Goal: Information Seeking & Learning: Learn about a topic

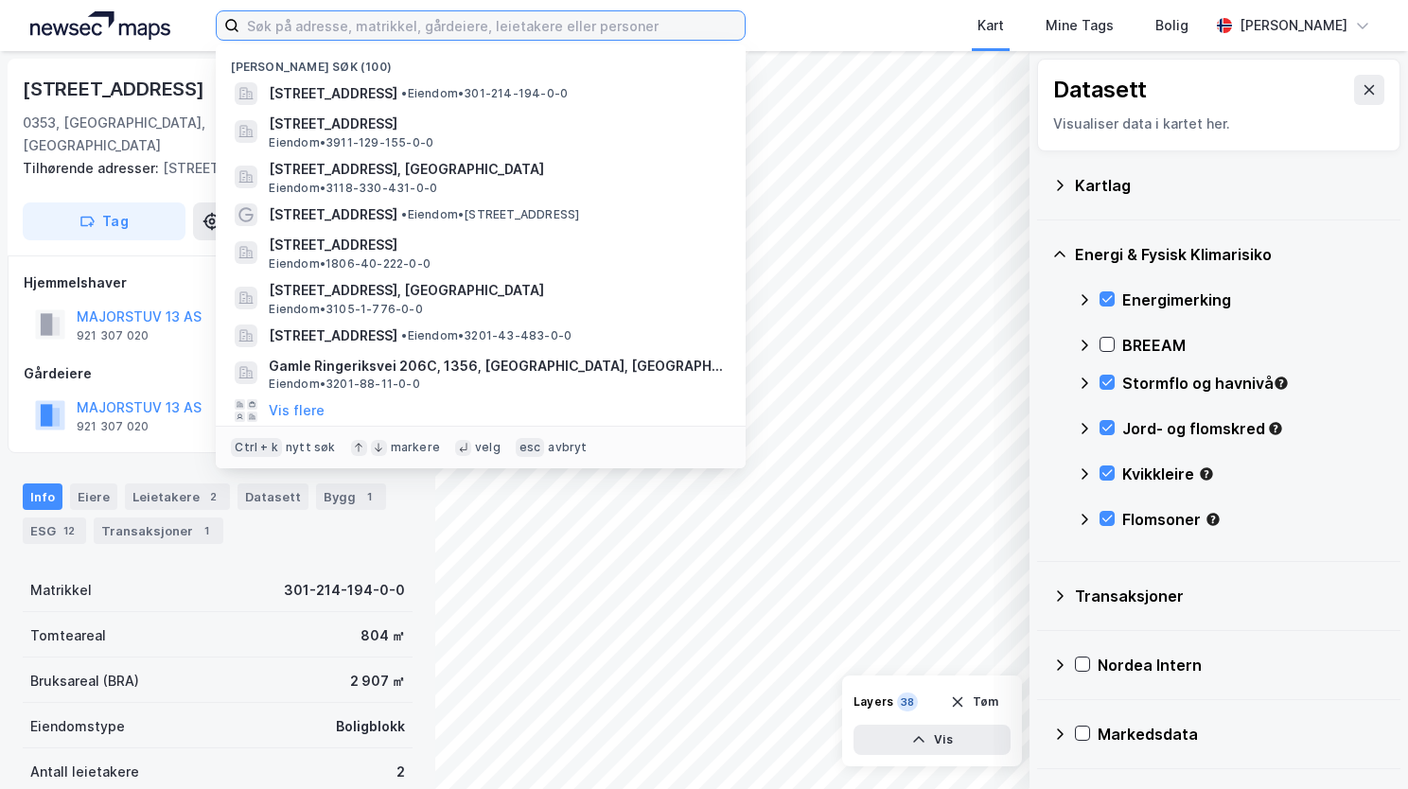
click at [293, 25] on input at bounding box center [491, 25] width 505 height 28
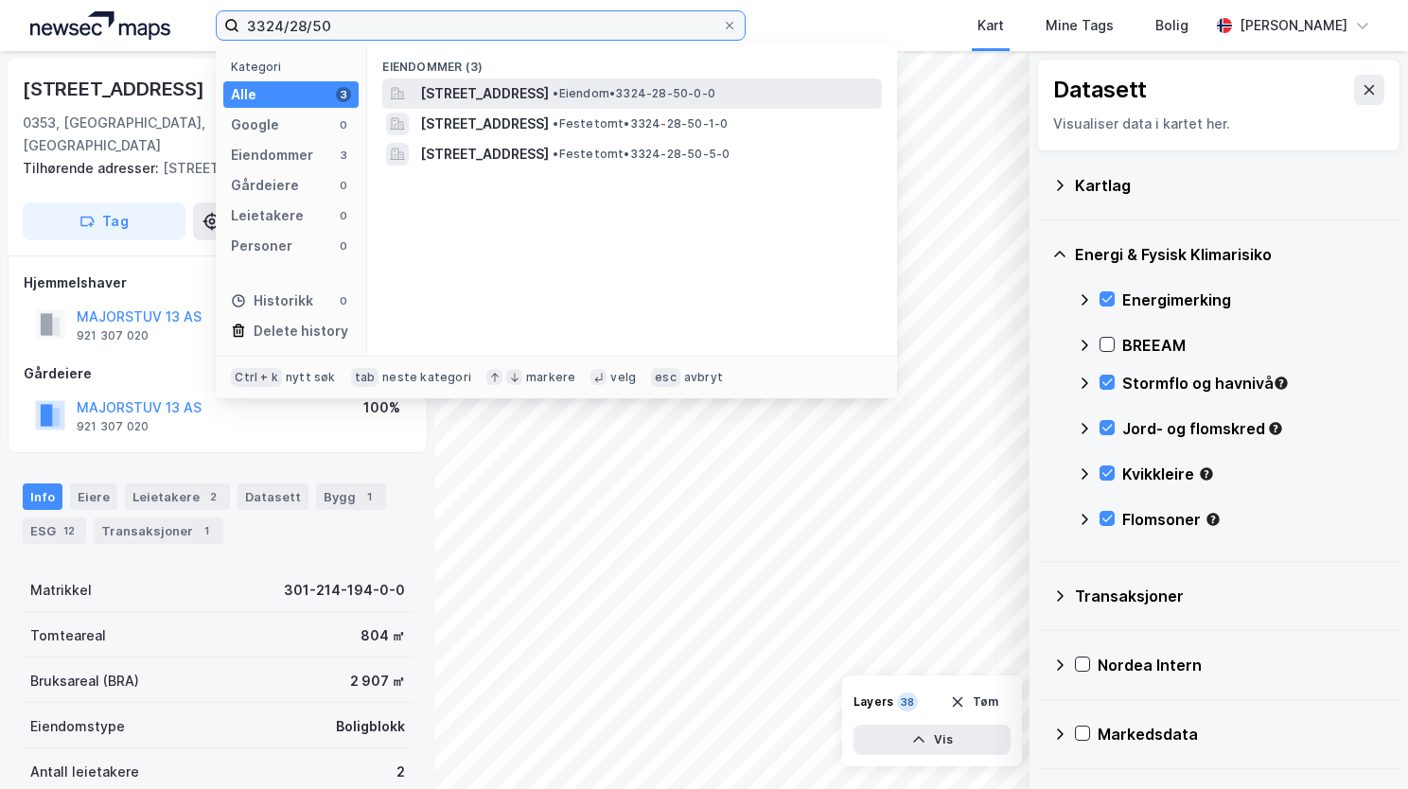
type input "3324/28/50"
click at [535, 94] on span "[STREET_ADDRESS]" at bounding box center [484, 93] width 129 height 23
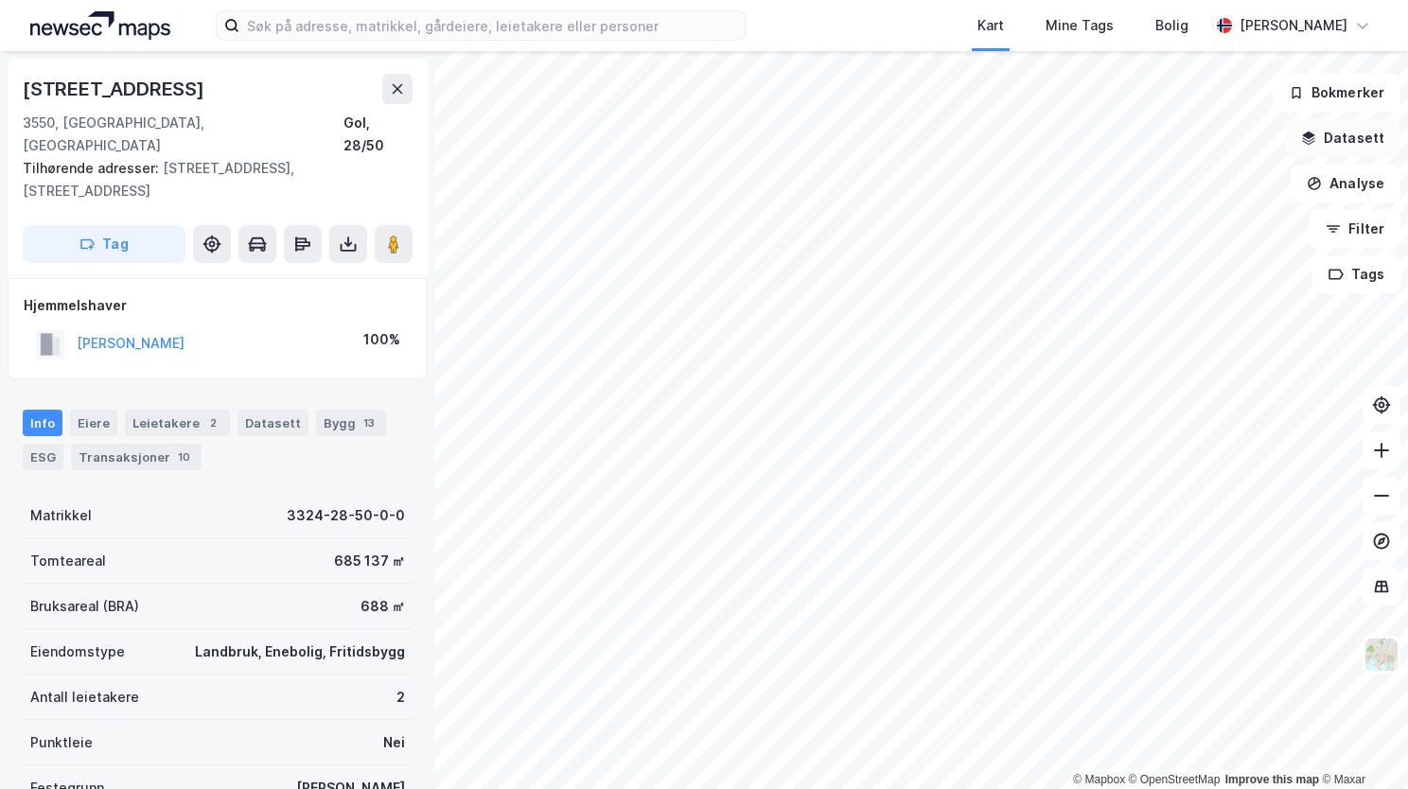
click at [1335, 149] on button "Datasett" at bounding box center [1342, 138] width 115 height 38
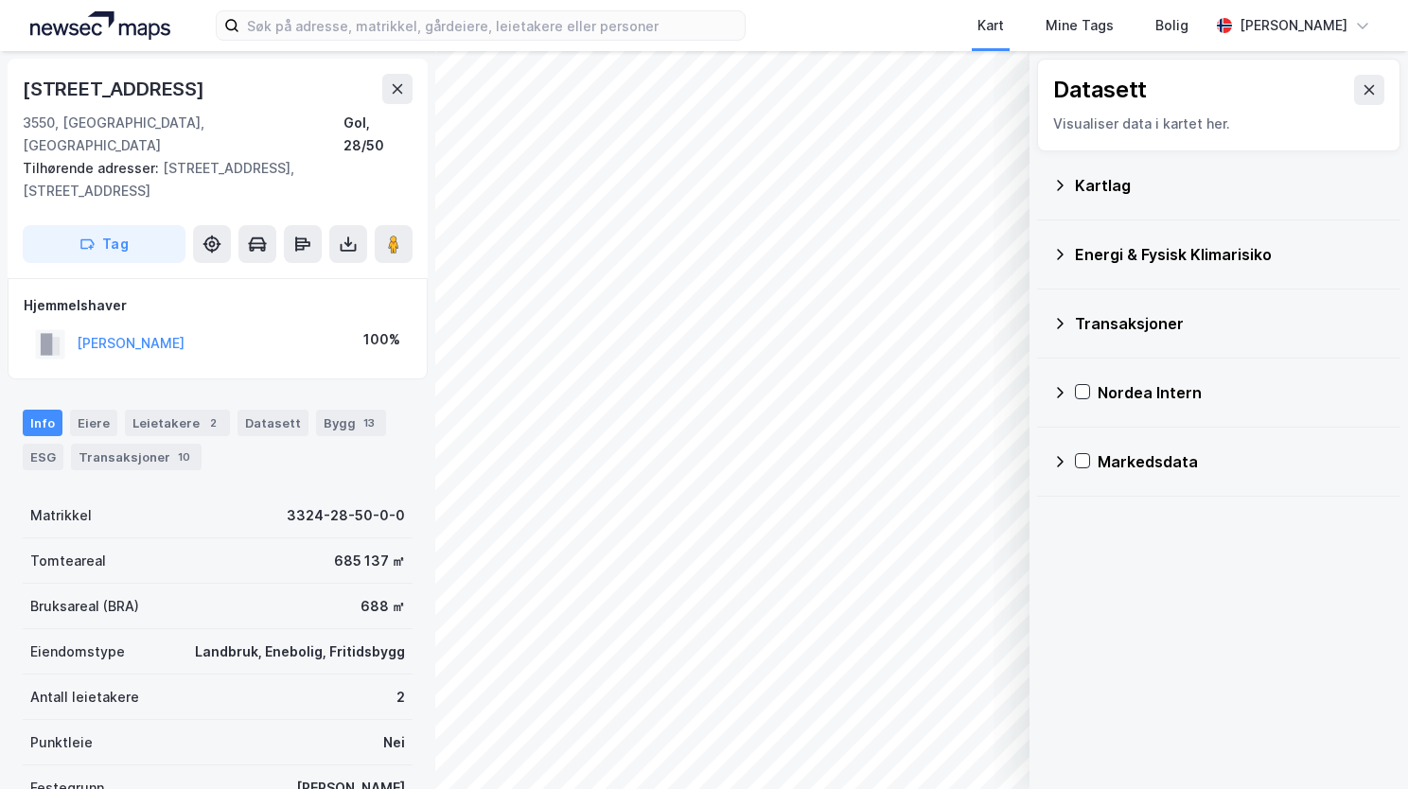
click at [1062, 184] on icon at bounding box center [1060, 185] width 7 height 10
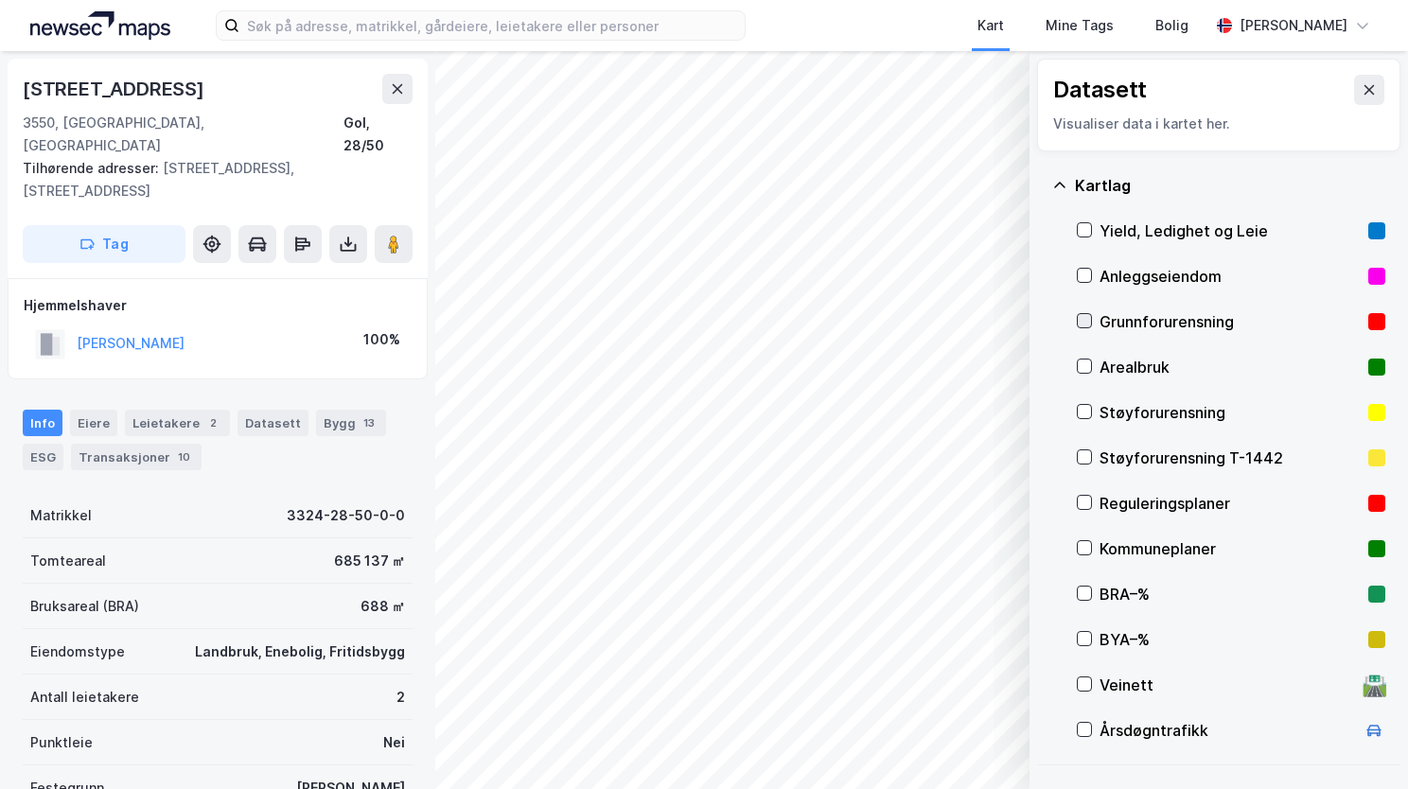
click at [1081, 320] on icon at bounding box center [1084, 320] width 13 height 13
click at [1056, 184] on icon at bounding box center [1059, 185] width 15 height 15
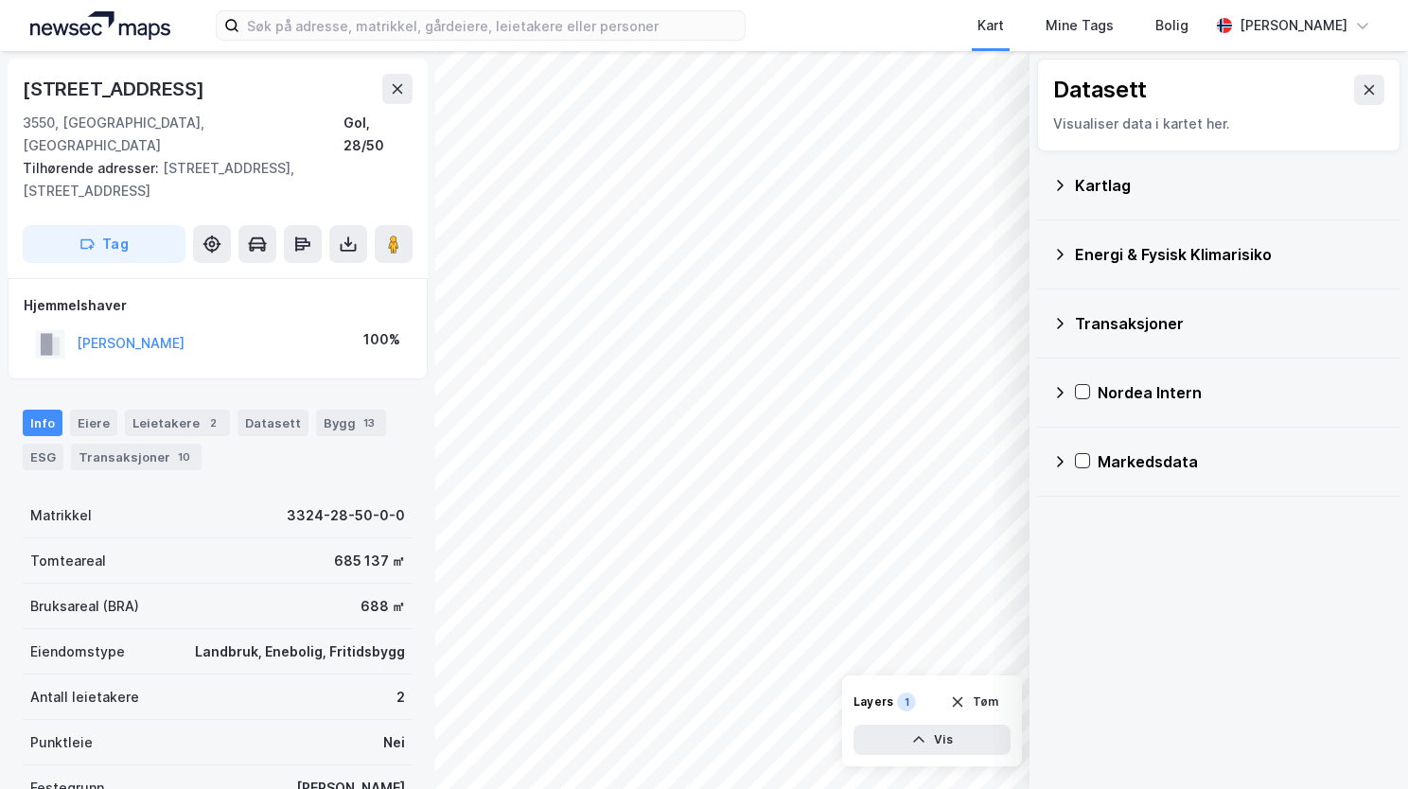
click at [1058, 248] on icon at bounding box center [1059, 254] width 15 height 15
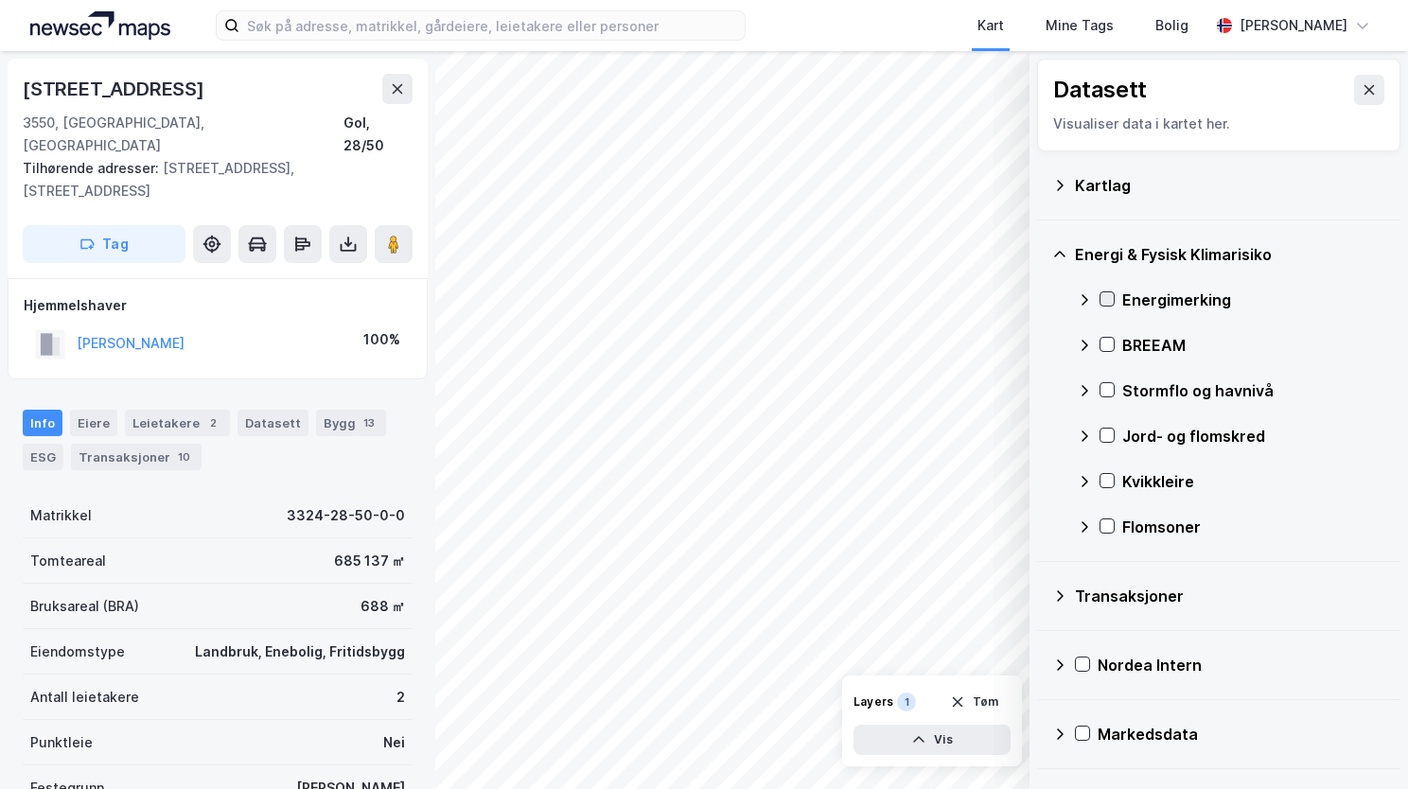
click at [1110, 297] on icon at bounding box center [1107, 298] width 13 height 13
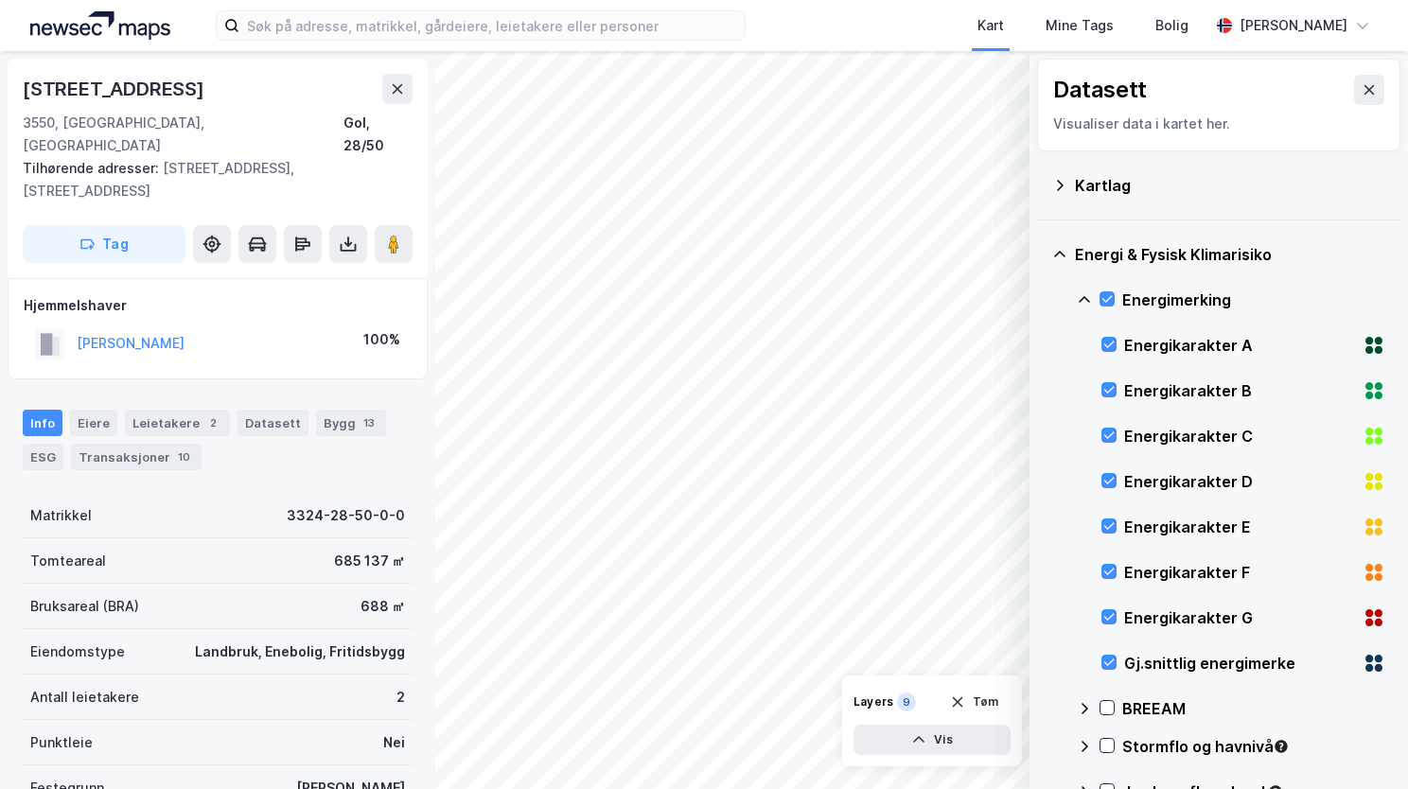
click at [1083, 290] on div "Energimerking" at bounding box center [1231, 299] width 308 height 45
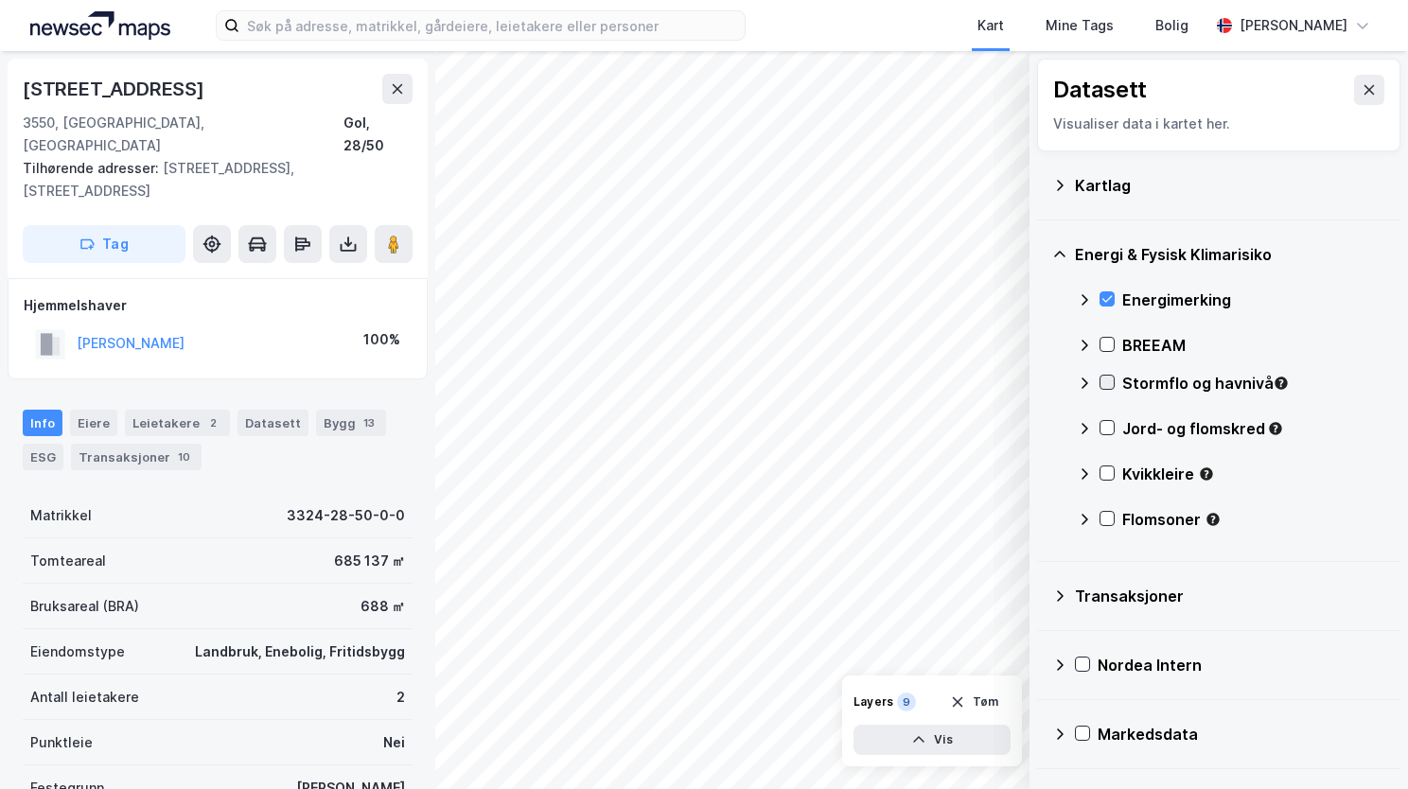
click at [1105, 380] on icon at bounding box center [1107, 382] width 13 height 13
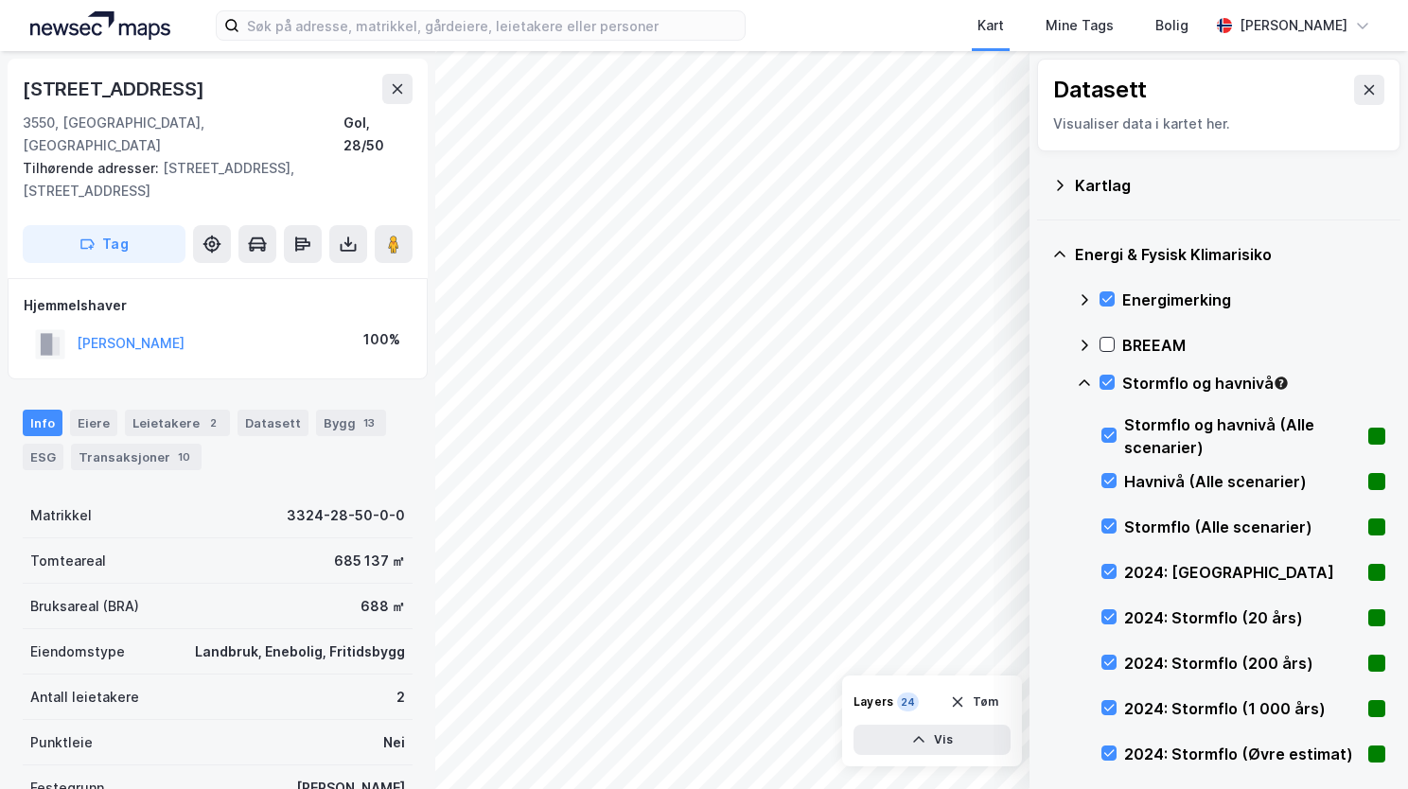
click at [1079, 379] on icon at bounding box center [1084, 383] width 15 height 15
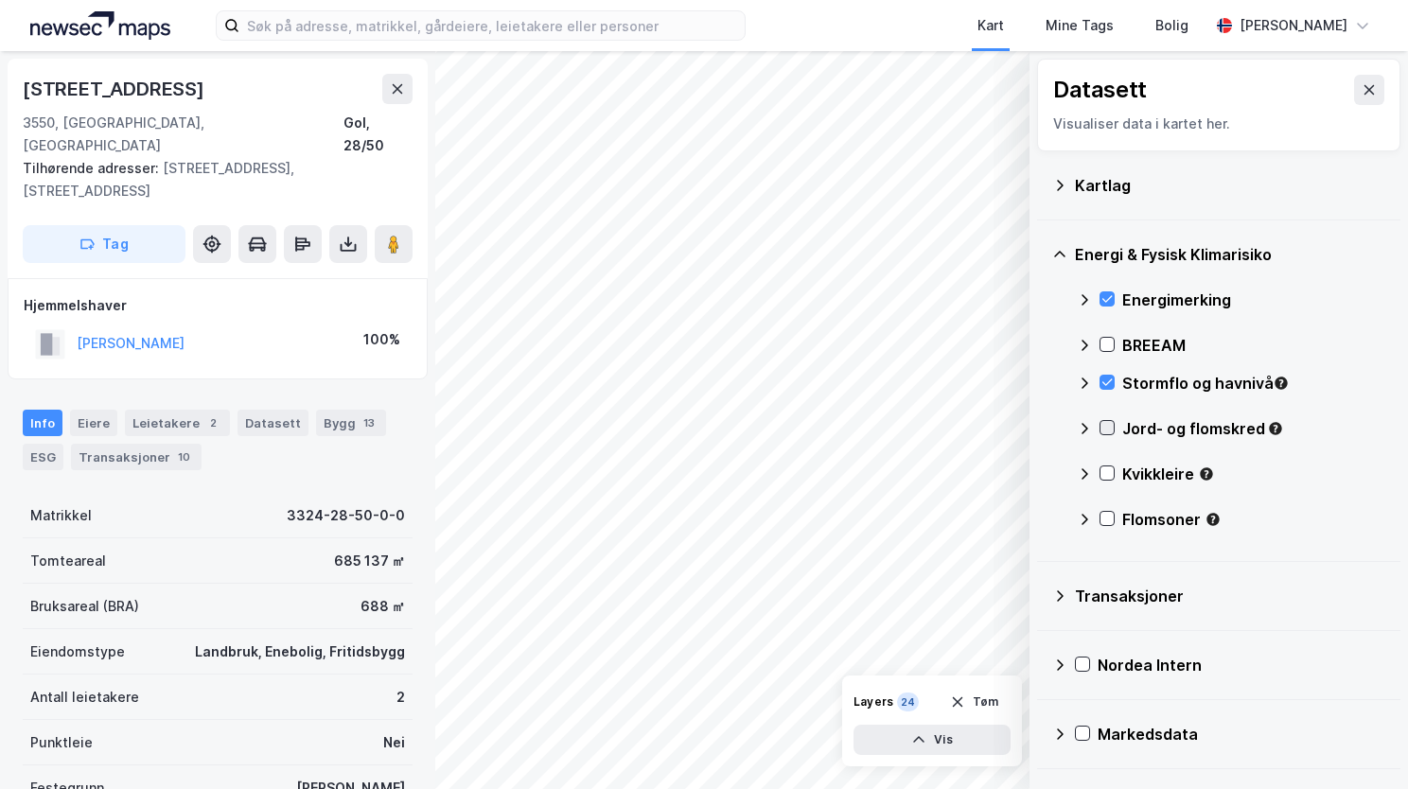
click at [1105, 426] on icon at bounding box center [1107, 427] width 13 height 13
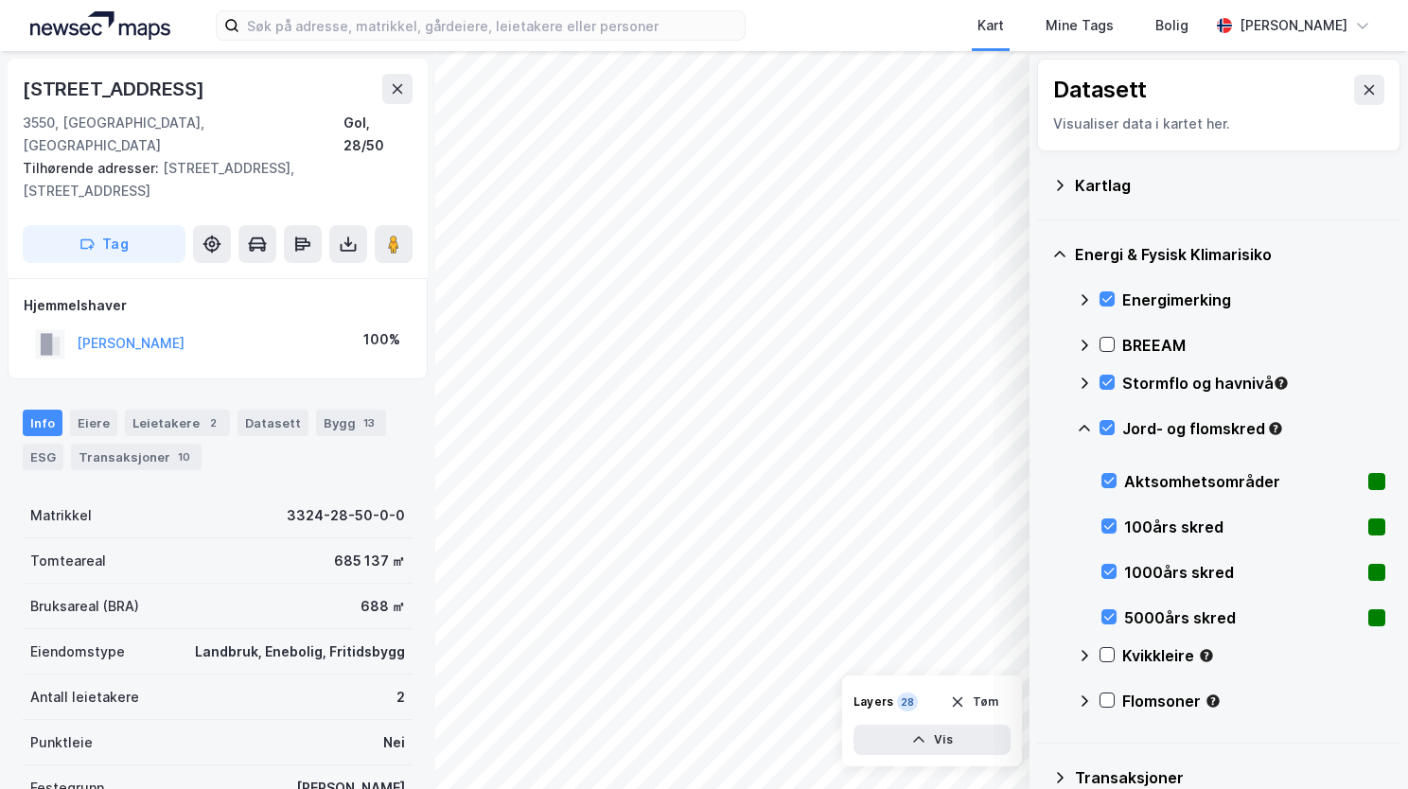
click at [1079, 424] on icon at bounding box center [1084, 428] width 15 height 15
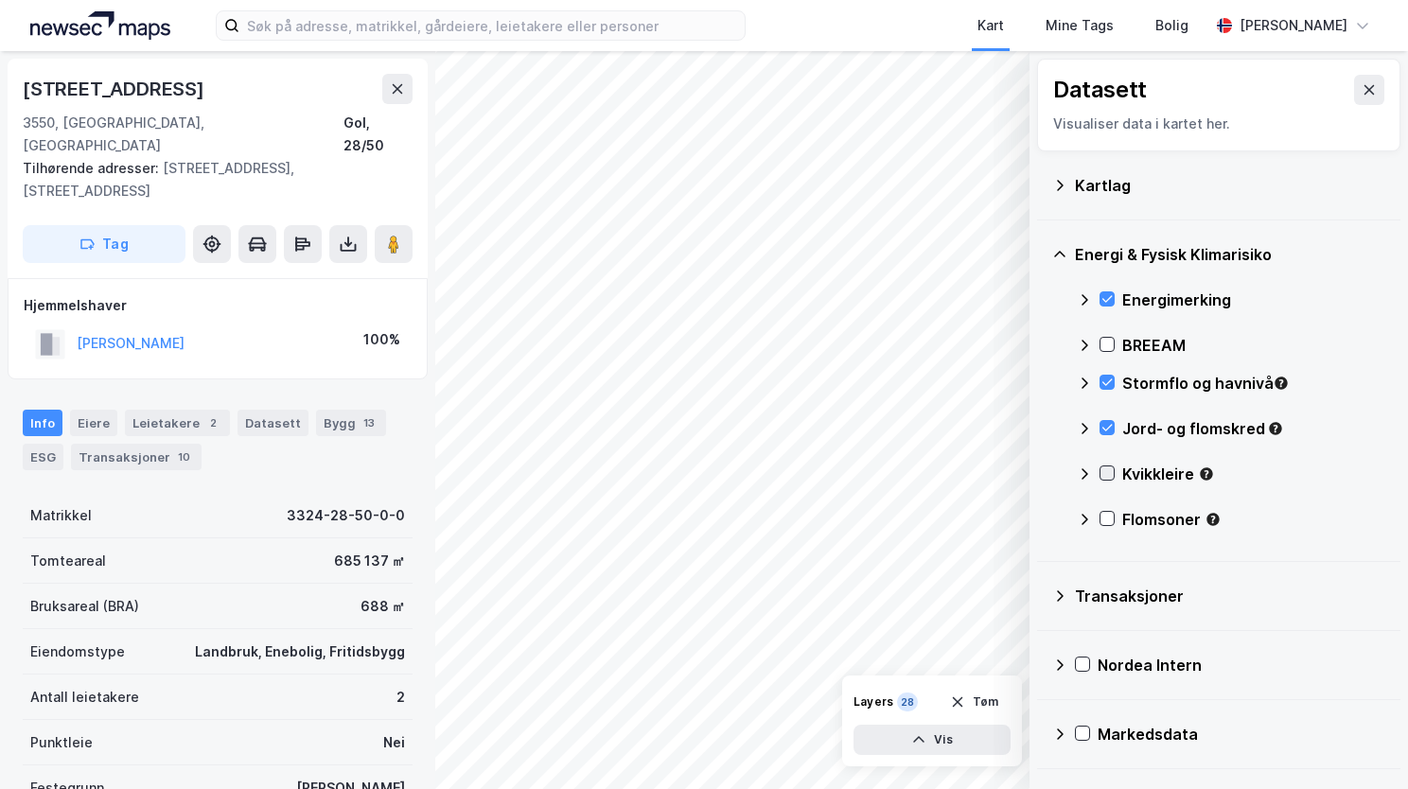
click at [1110, 470] on icon at bounding box center [1107, 473] width 13 height 13
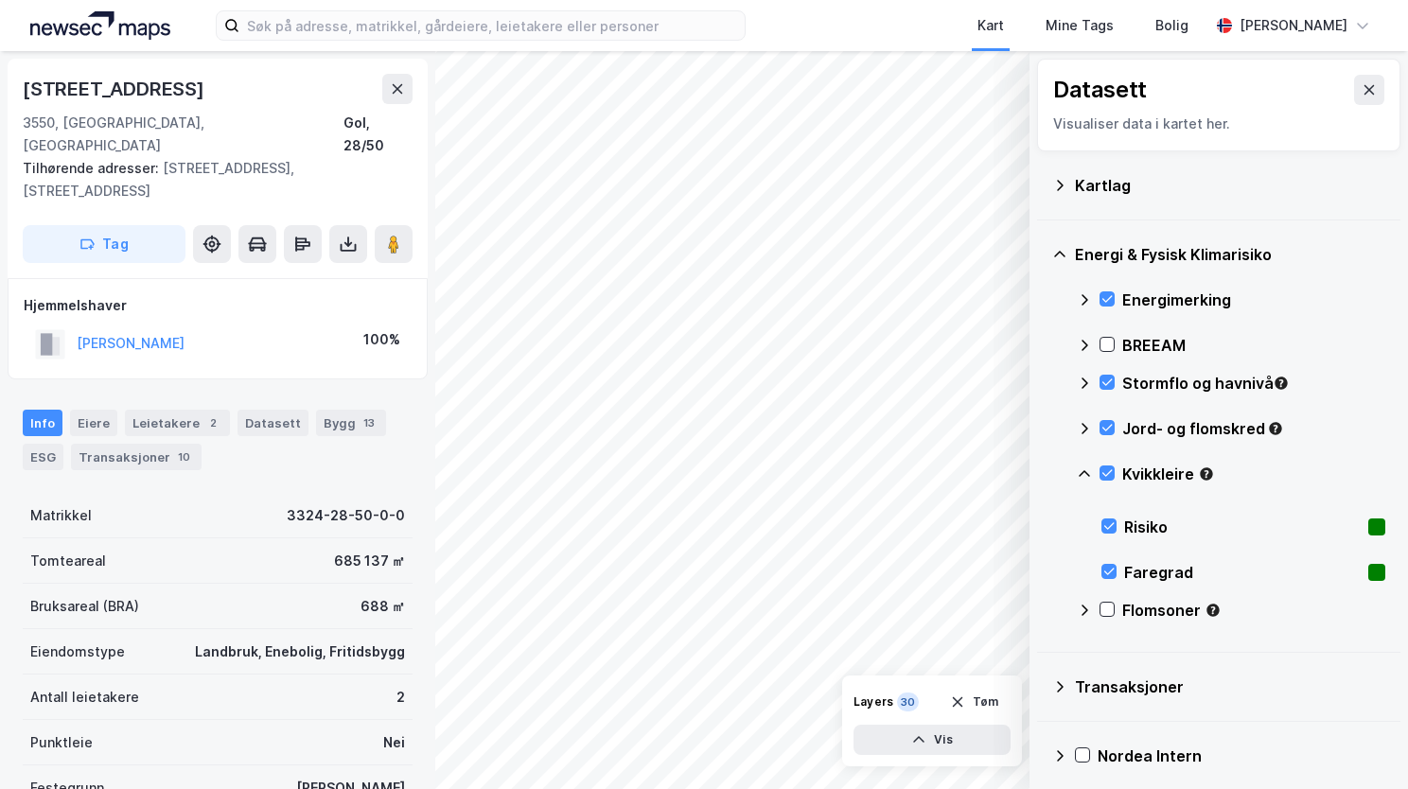
click at [1086, 467] on icon at bounding box center [1084, 474] width 15 height 15
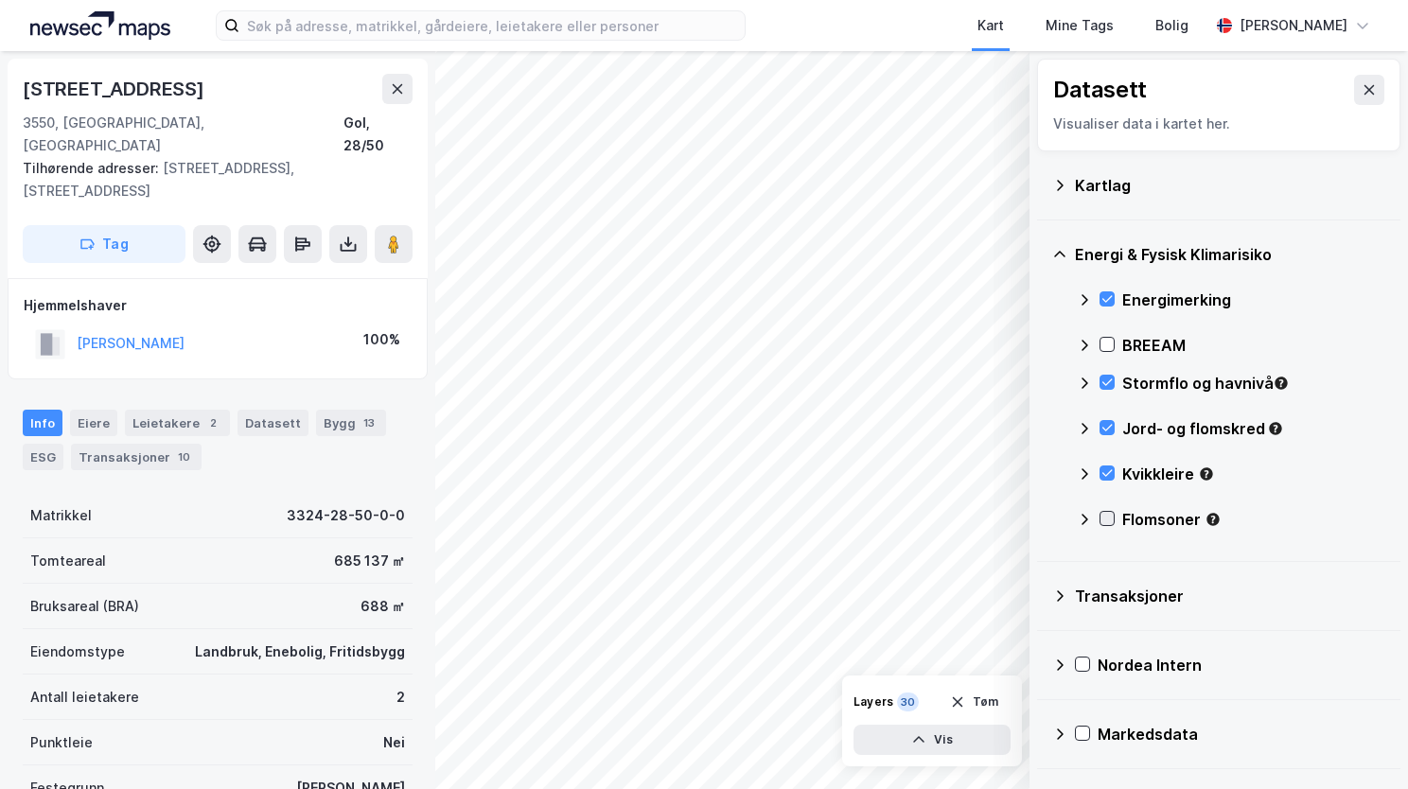
click at [1109, 513] on div at bounding box center [1107, 518] width 15 height 15
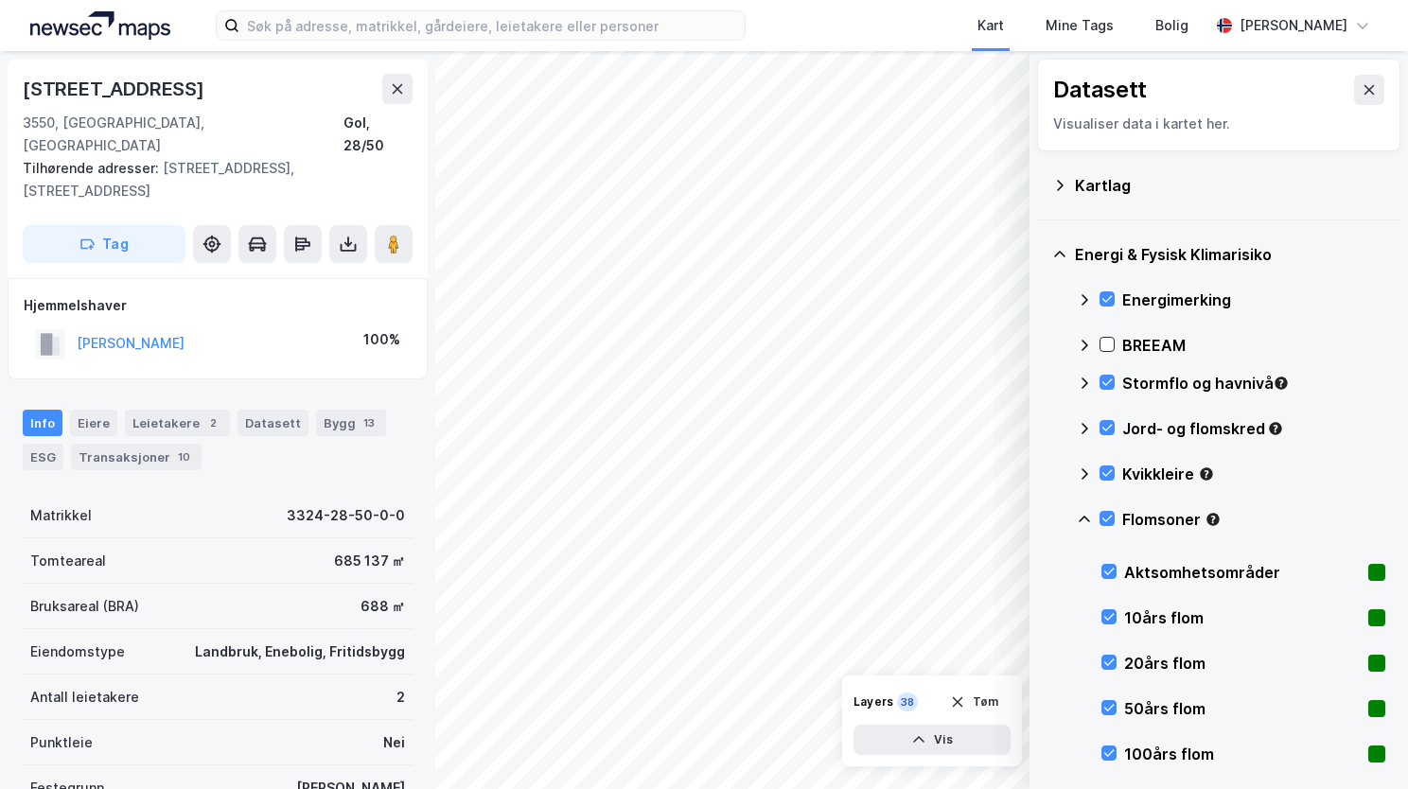
click at [1079, 519] on icon at bounding box center [1084, 519] width 15 height 15
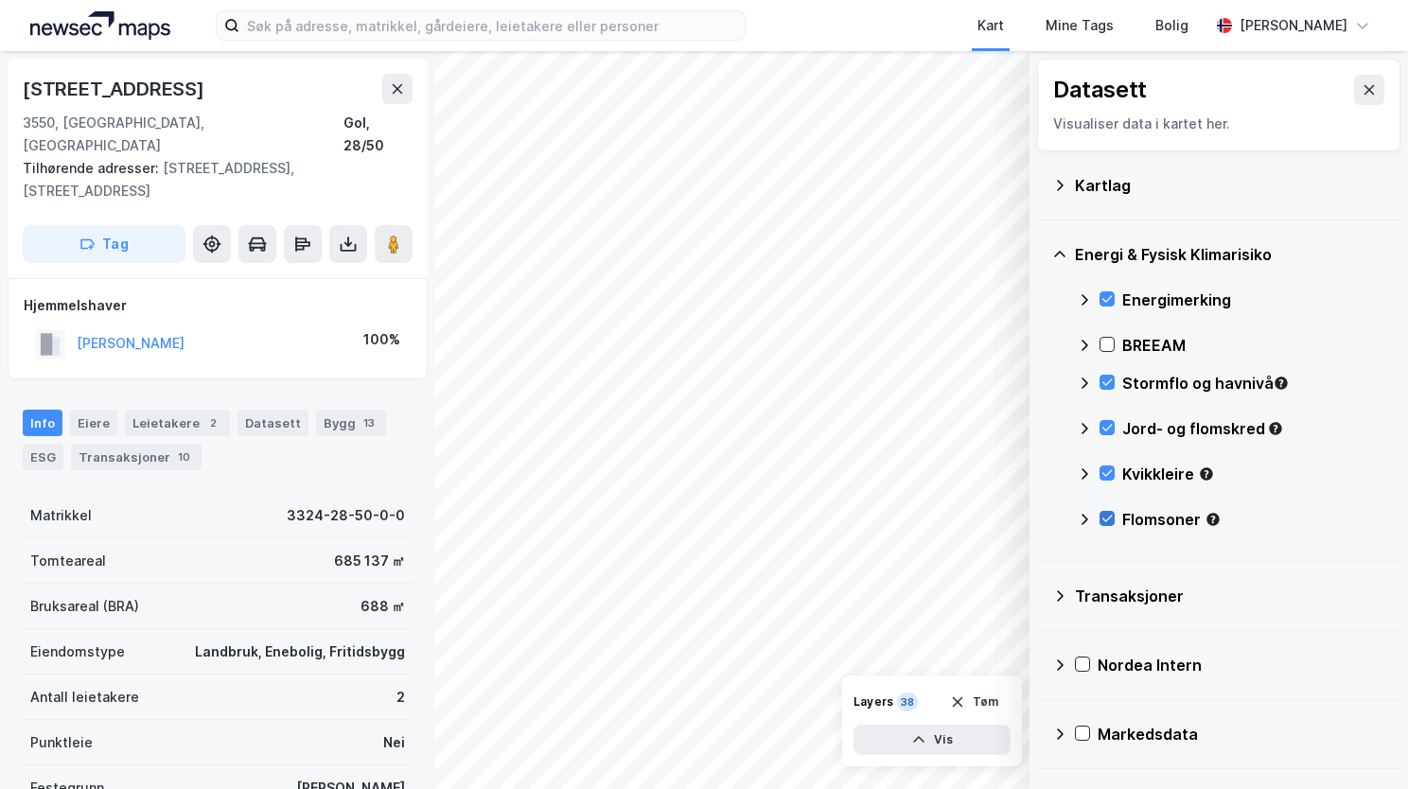
click at [1108, 516] on icon at bounding box center [1107, 518] width 13 height 13
click at [1084, 516] on icon at bounding box center [1085, 519] width 7 height 11
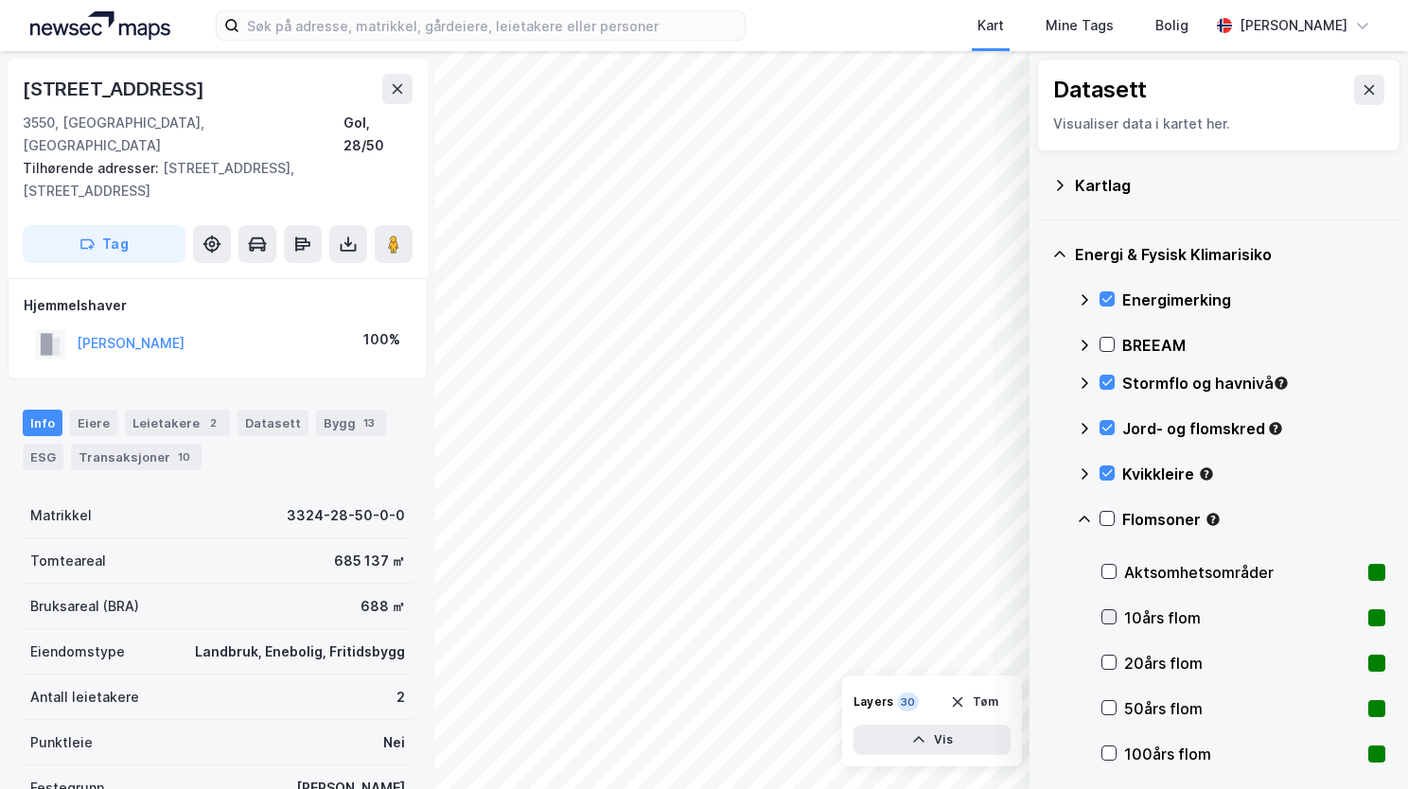
click at [1110, 620] on icon at bounding box center [1108, 616] width 13 height 13
click at [1113, 661] on icon at bounding box center [1109, 663] width 10 height 7
click at [1112, 714] on div at bounding box center [1109, 707] width 15 height 15
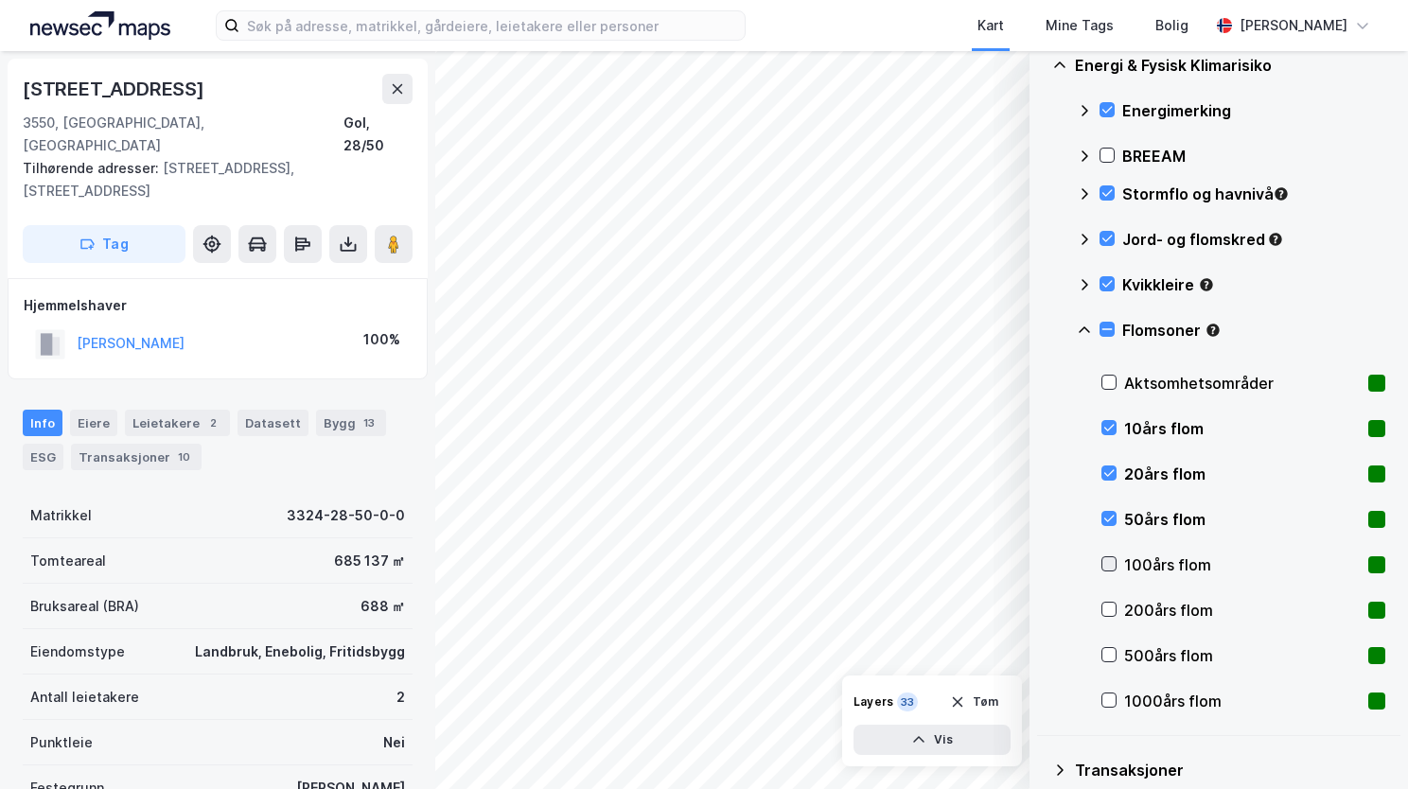
click at [1112, 568] on icon at bounding box center [1108, 563] width 13 height 13
click at [1102, 604] on icon at bounding box center [1108, 609] width 13 height 13
click at [1114, 654] on icon at bounding box center [1108, 654] width 13 height 13
click at [1113, 695] on icon at bounding box center [1108, 700] width 13 height 13
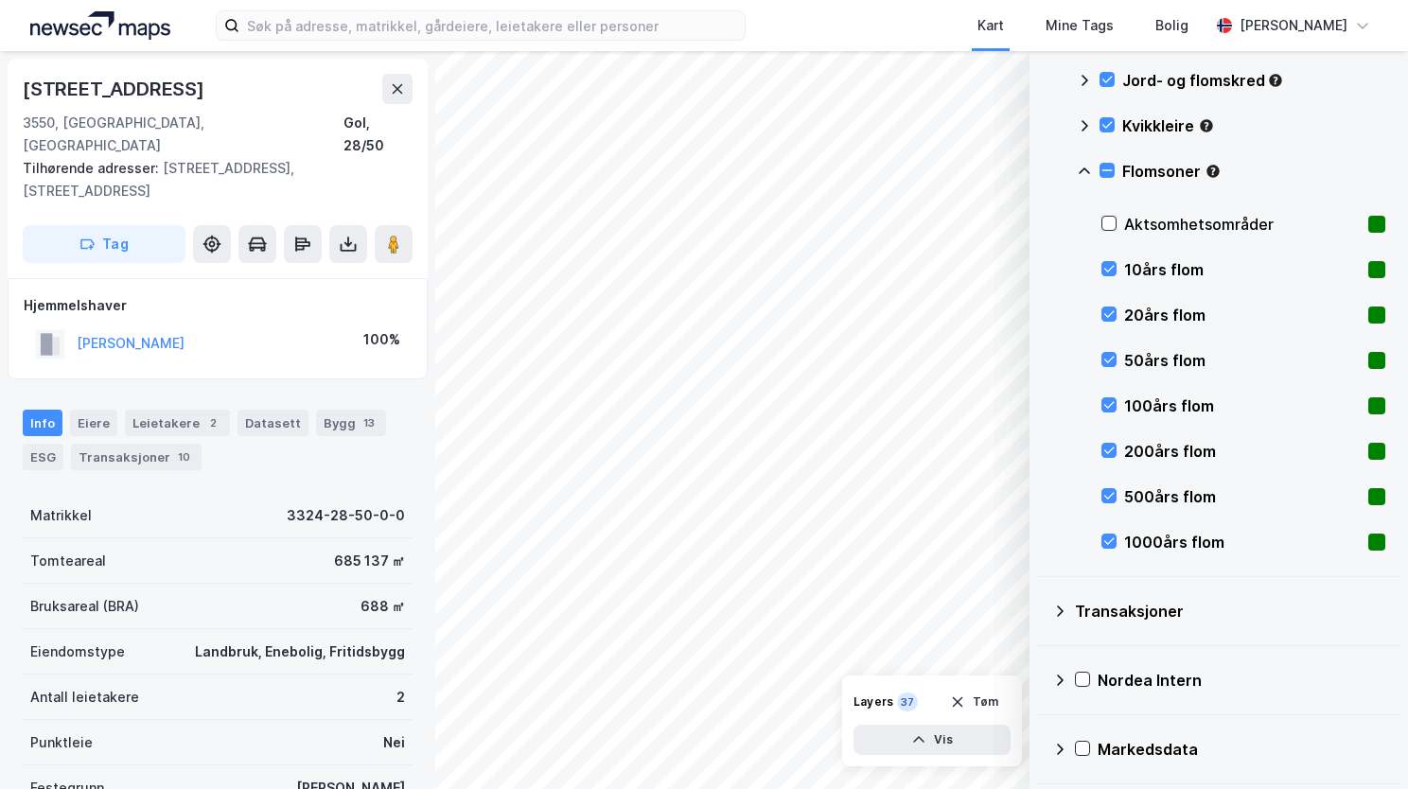
scroll to position [159, 0]
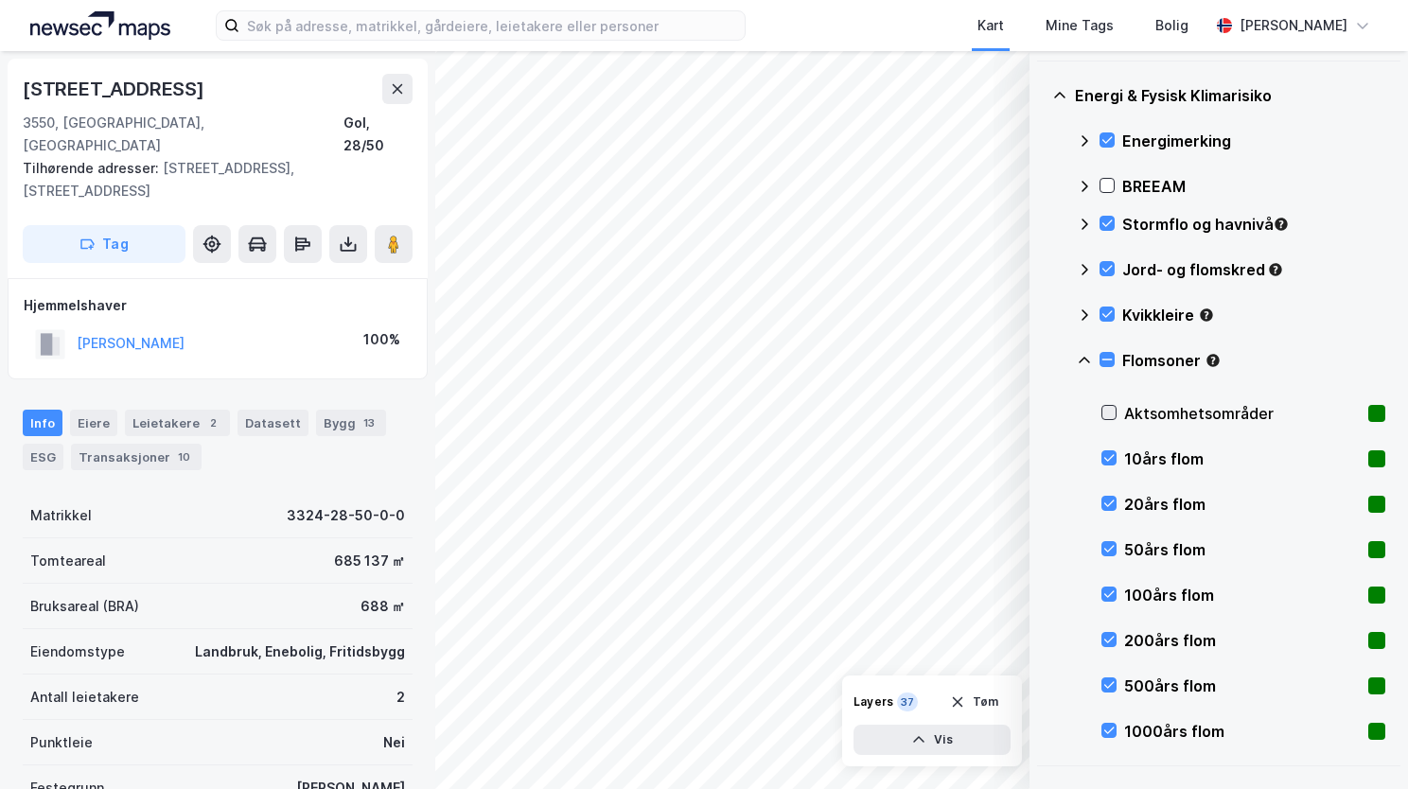
click at [1111, 414] on icon at bounding box center [1108, 412] width 13 height 13
click at [1083, 356] on icon at bounding box center [1084, 360] width 15 height 15
